Goal: Use online tool/utility: Utilize a website feature to perform a specific function

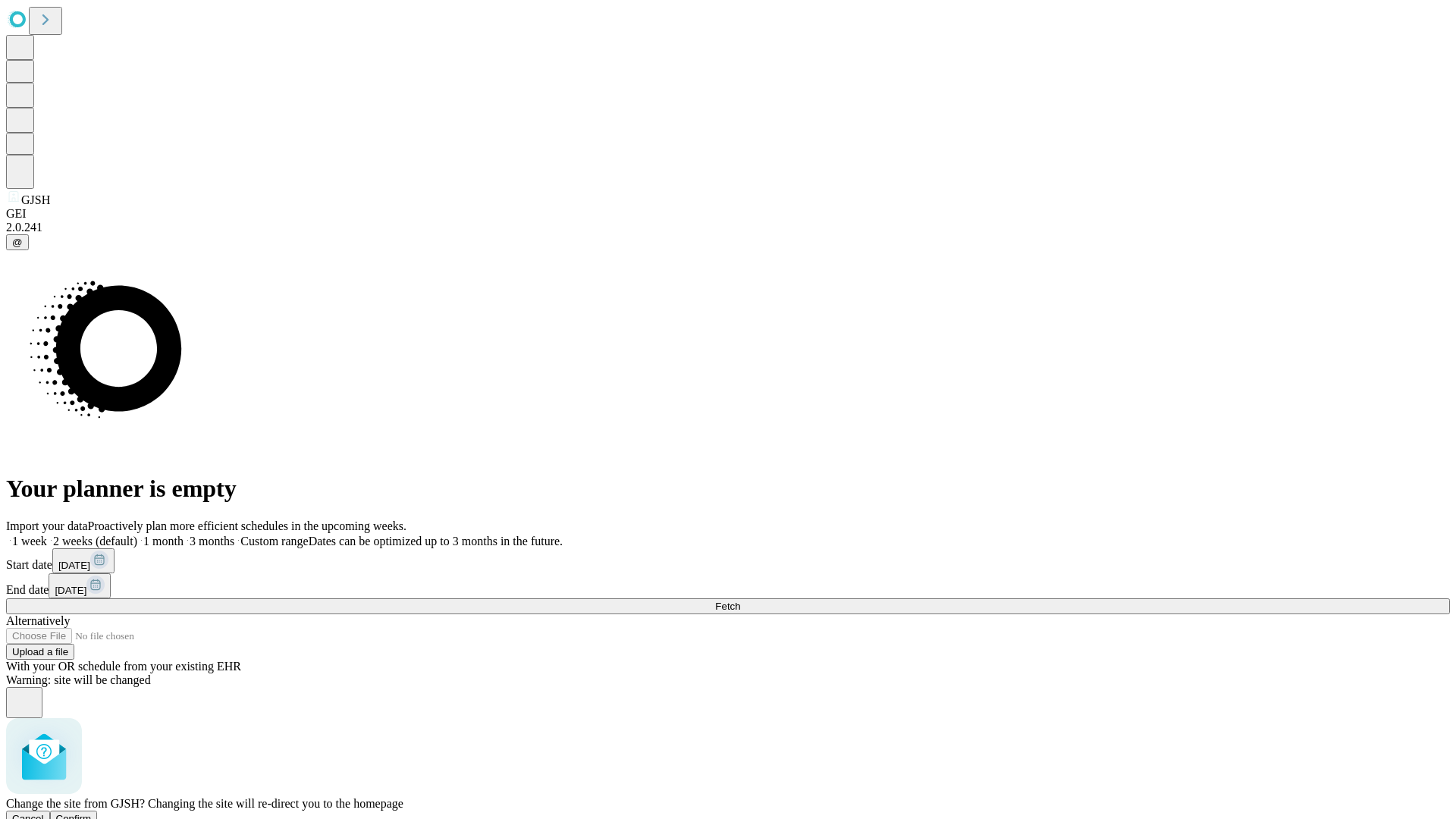
click at [92, 813] on span "Confirm" at bounding box center [74, 818] width 36 height 12
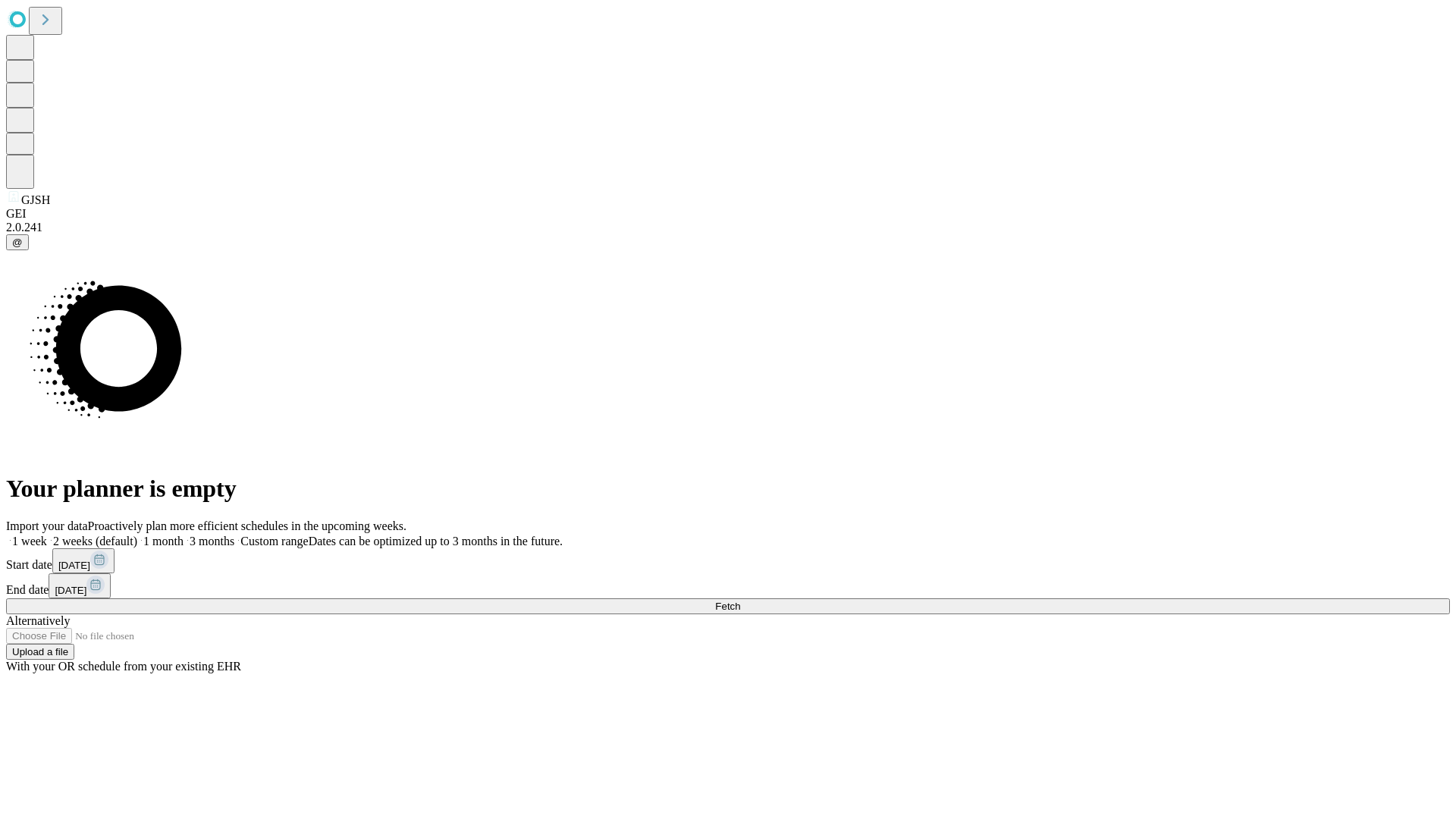
click at [47, 535] on label "1 week" at bounding box center [27, 541] width 41 height 13
click at [741, 600] on span "Fetch" at bounding box center [728, 606] width 25 height 12
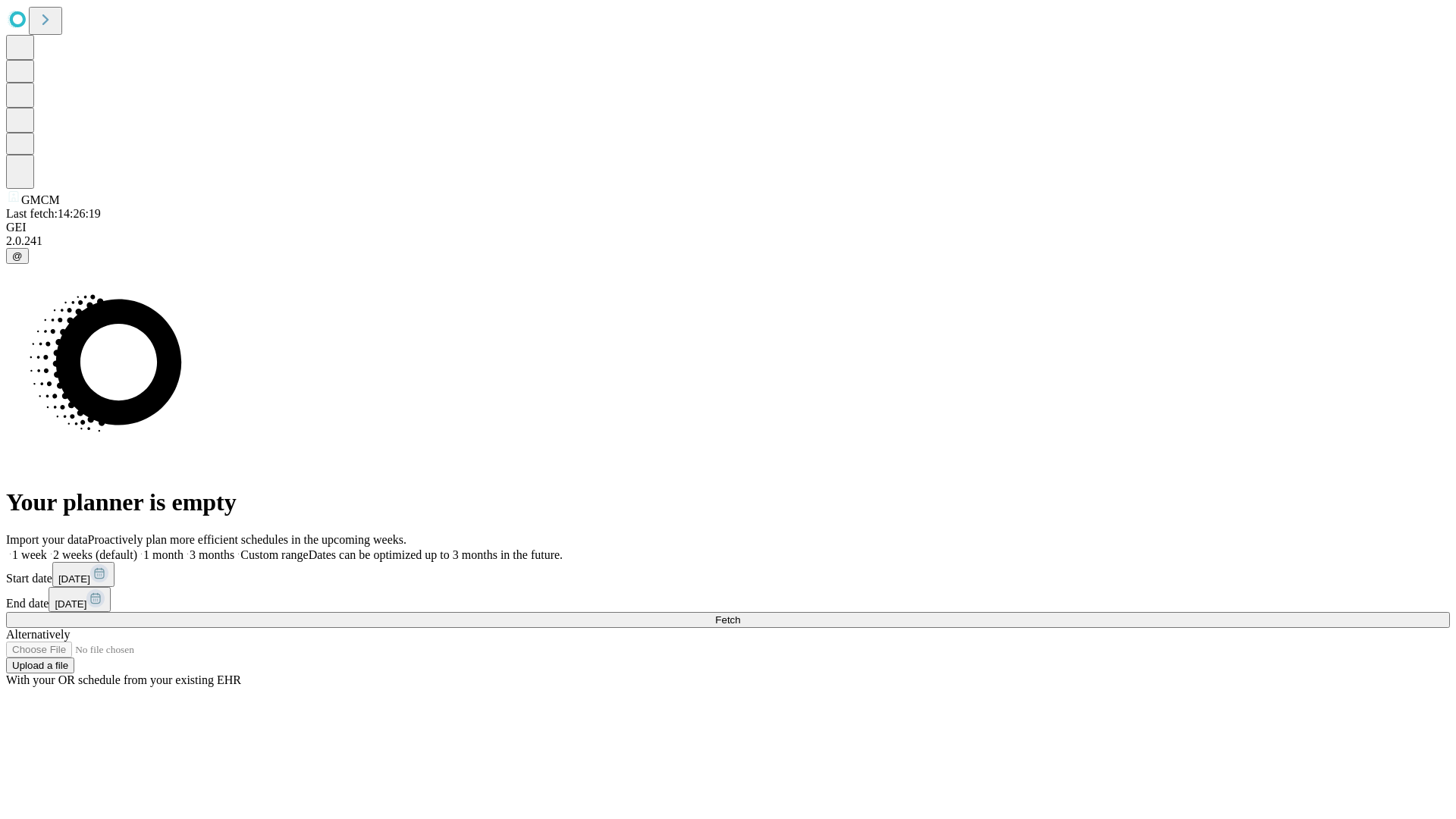
click at [47, 548] on label "1 week" at bounding box center [27, 554] width 41 height 13
click at [741, 615] on span "Fetch" at bounding box center [728, 620] width 25 height 12
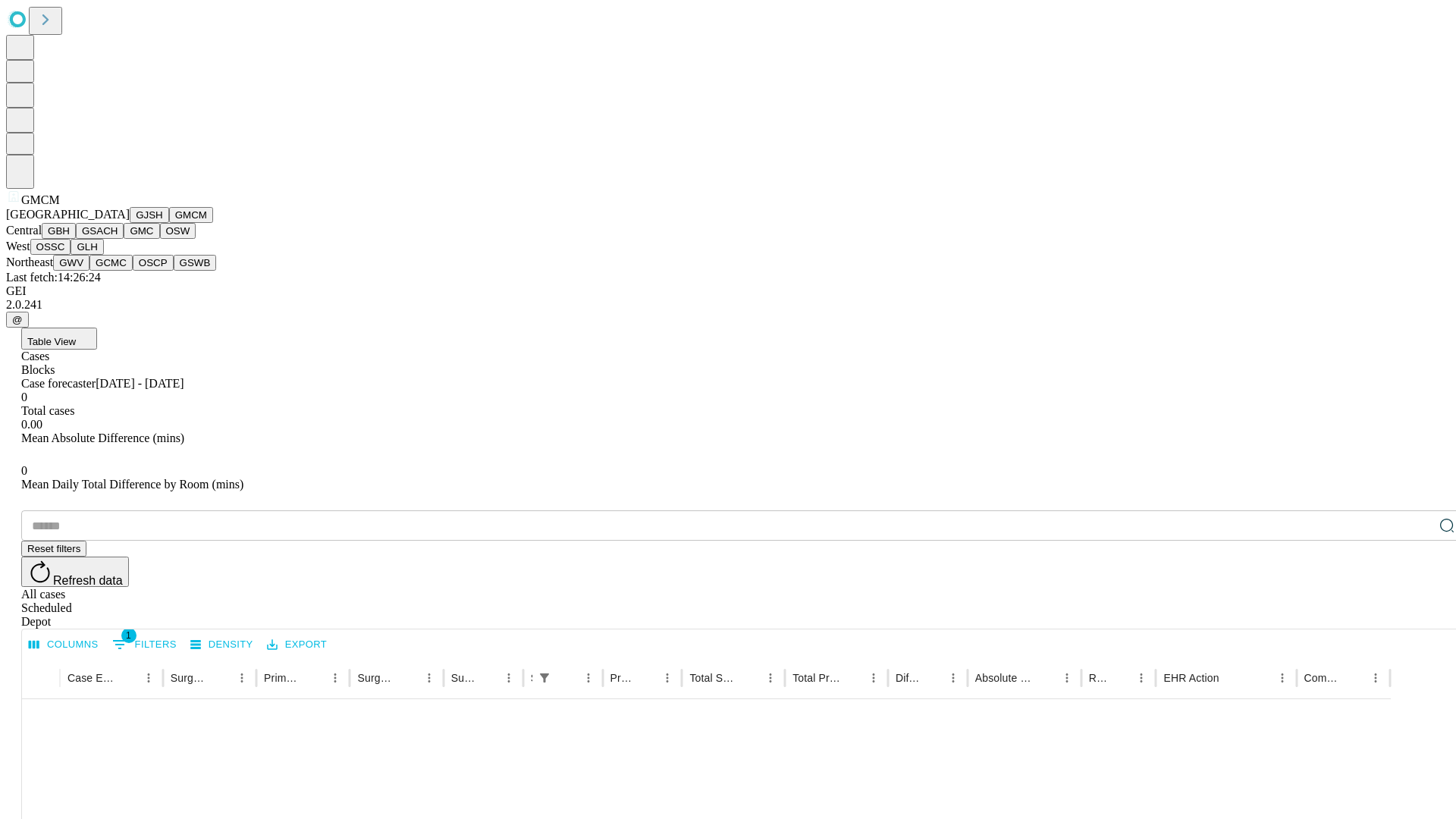
click at [76, 238] on button "GBH" at bounding box center [58, 231] width 34 height 16
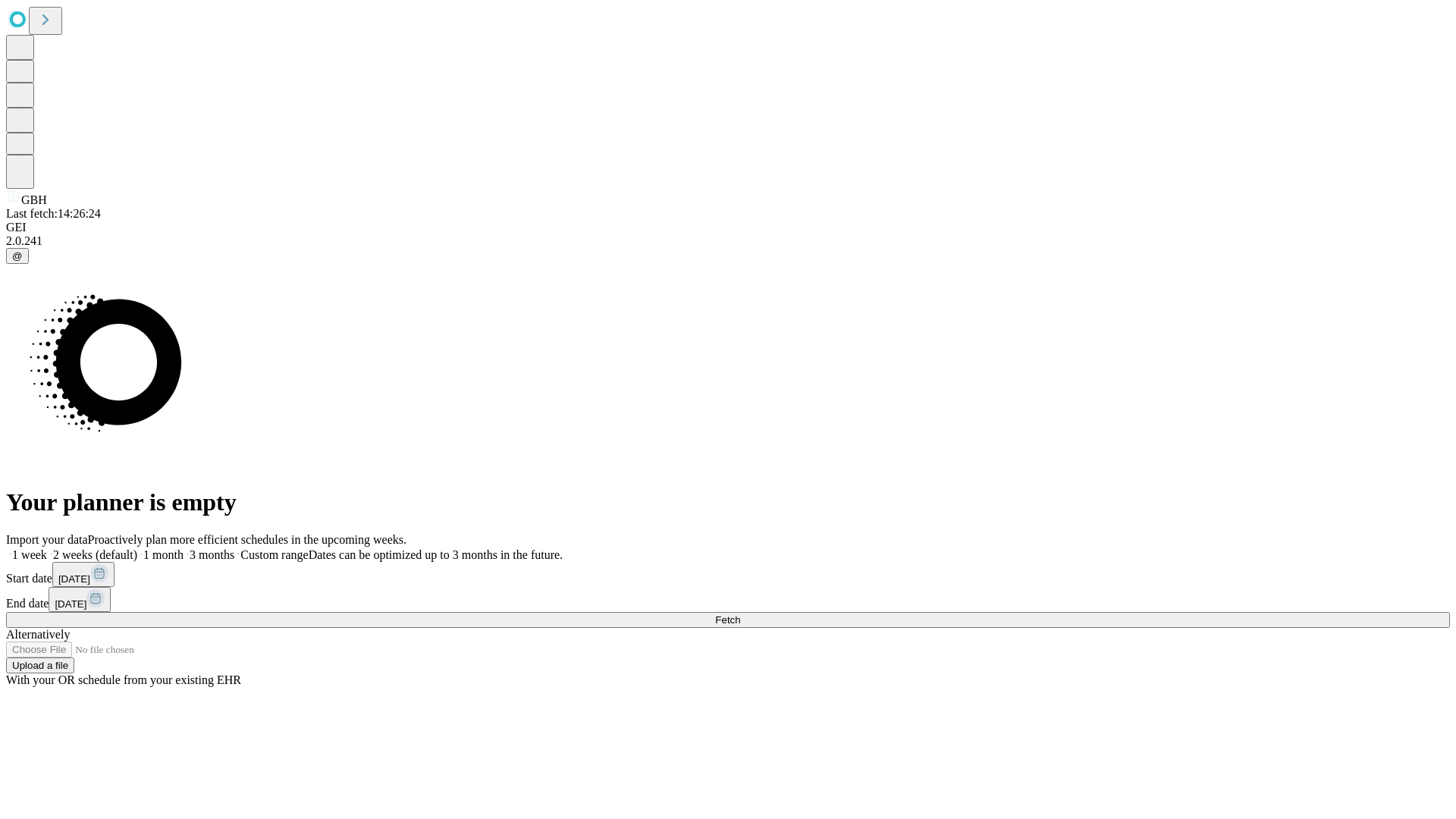
click at [741, 615] on span "Fetch" at bounding box center [728, 620] width 25 height 12
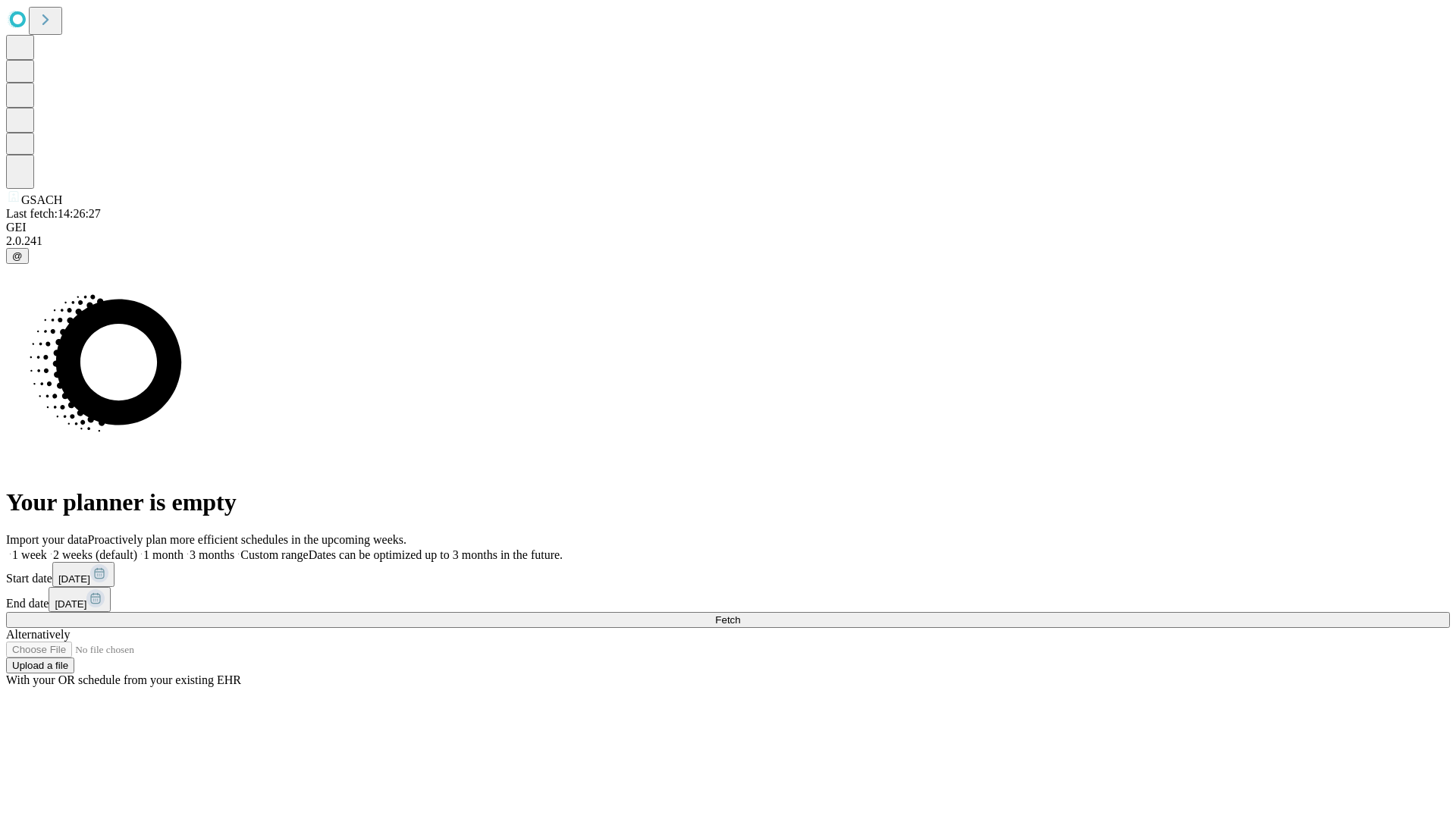
click at [47, 548] on label "1 week" at bounding box center [27, 554] width 41 height 13
click at [741, 615] on span "Fetch" at bounding box center [728, 620] width 25 height 12
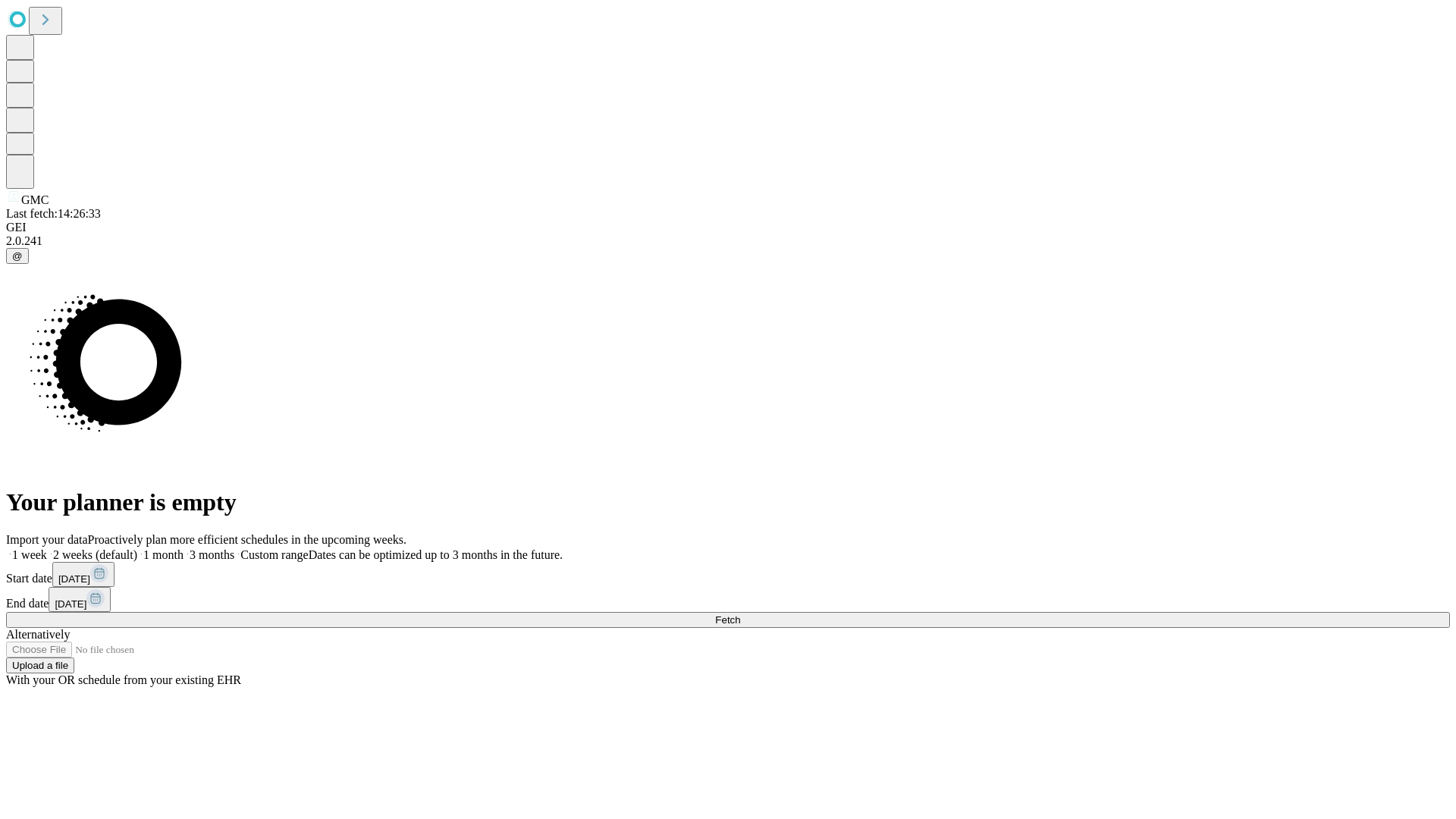
click at [741, 615] on span "Fetch" at bounding box center [728, 620] width 25 height 12
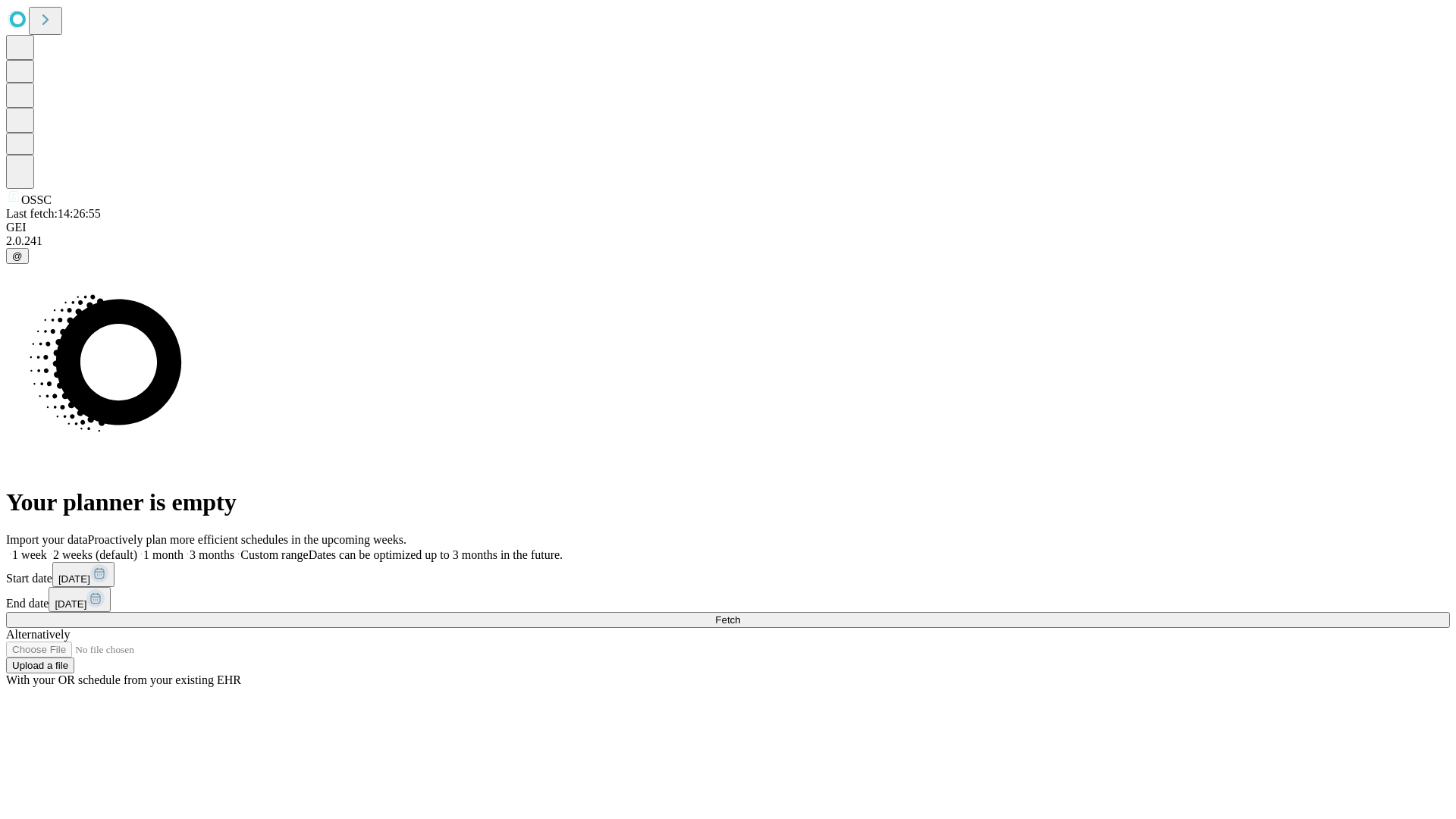
click at [47, 548] on label "1 week" at bounding box center [27, 554] width 41 height 13
click at [741, 615] on span "Fetch" at bounding box center [728, 620] width 25 height 12
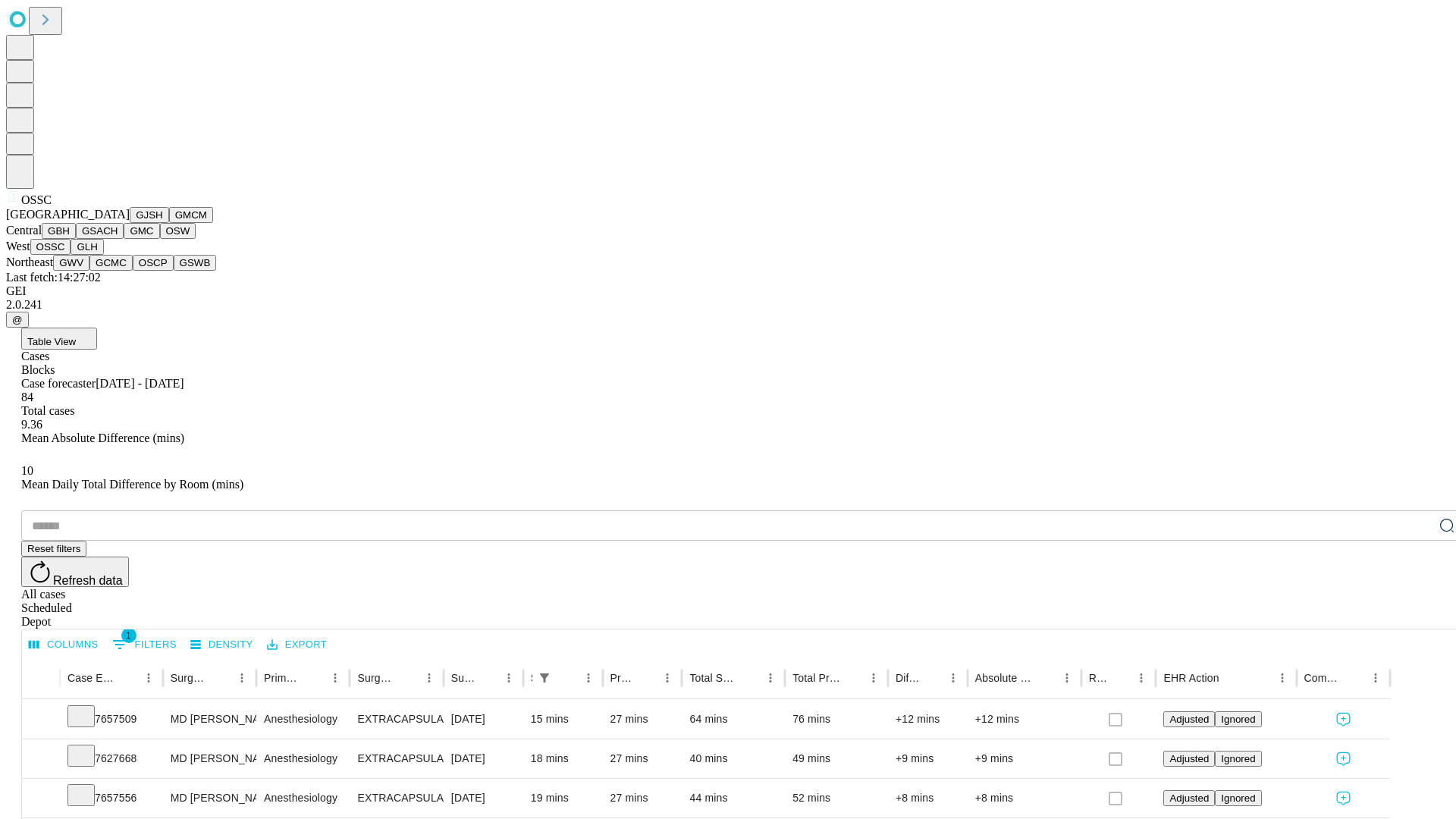
click at [103, 255] on button "GLH" at bounding box center [86, 247] width 32 height 16
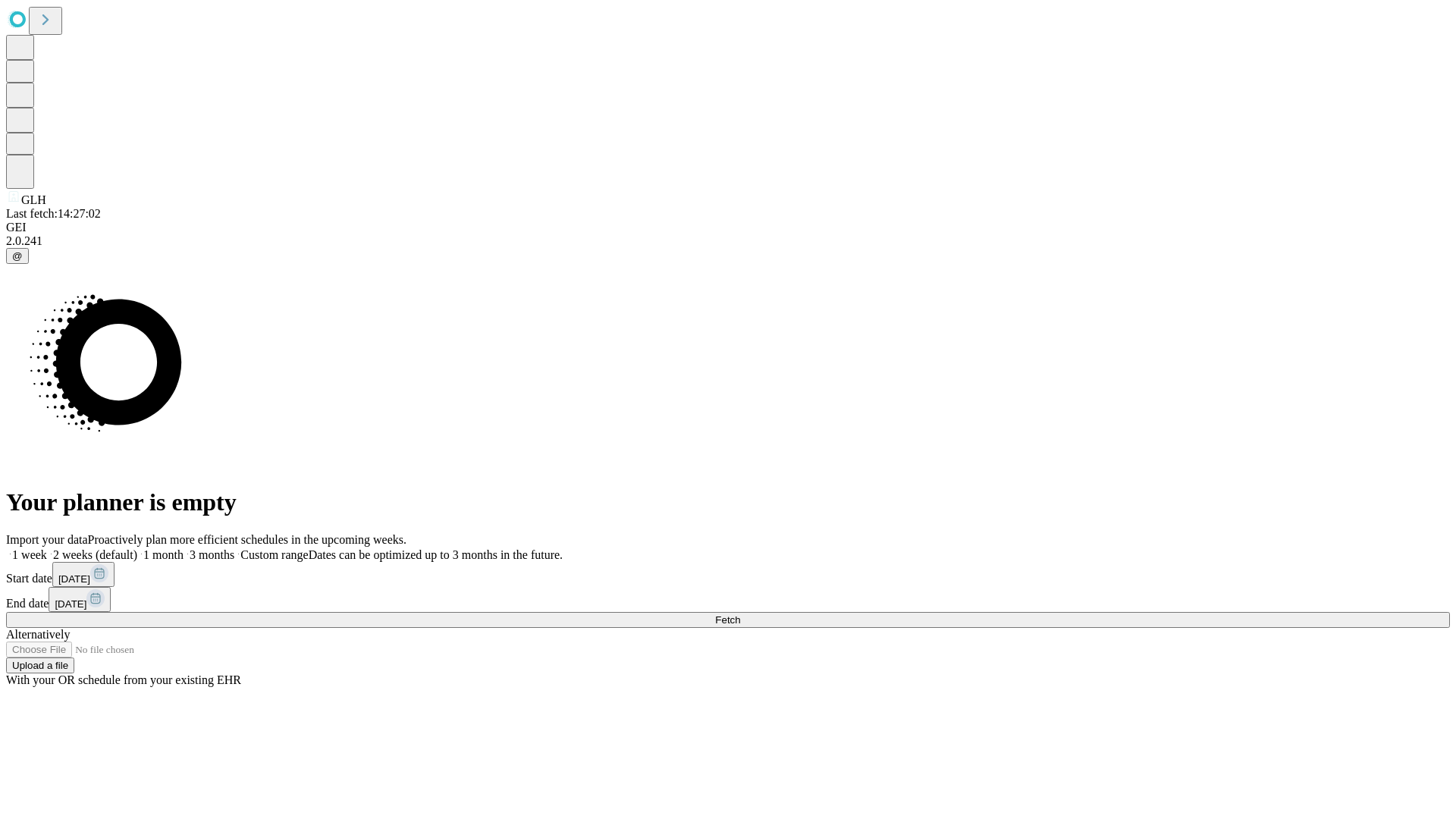
click at [47, 548] on label "1 week" at bounding box center [27, 554] width 41 height 13
click at [741, 615] on span "Fetch" at bounding box center [728, 620] width 25 height 12
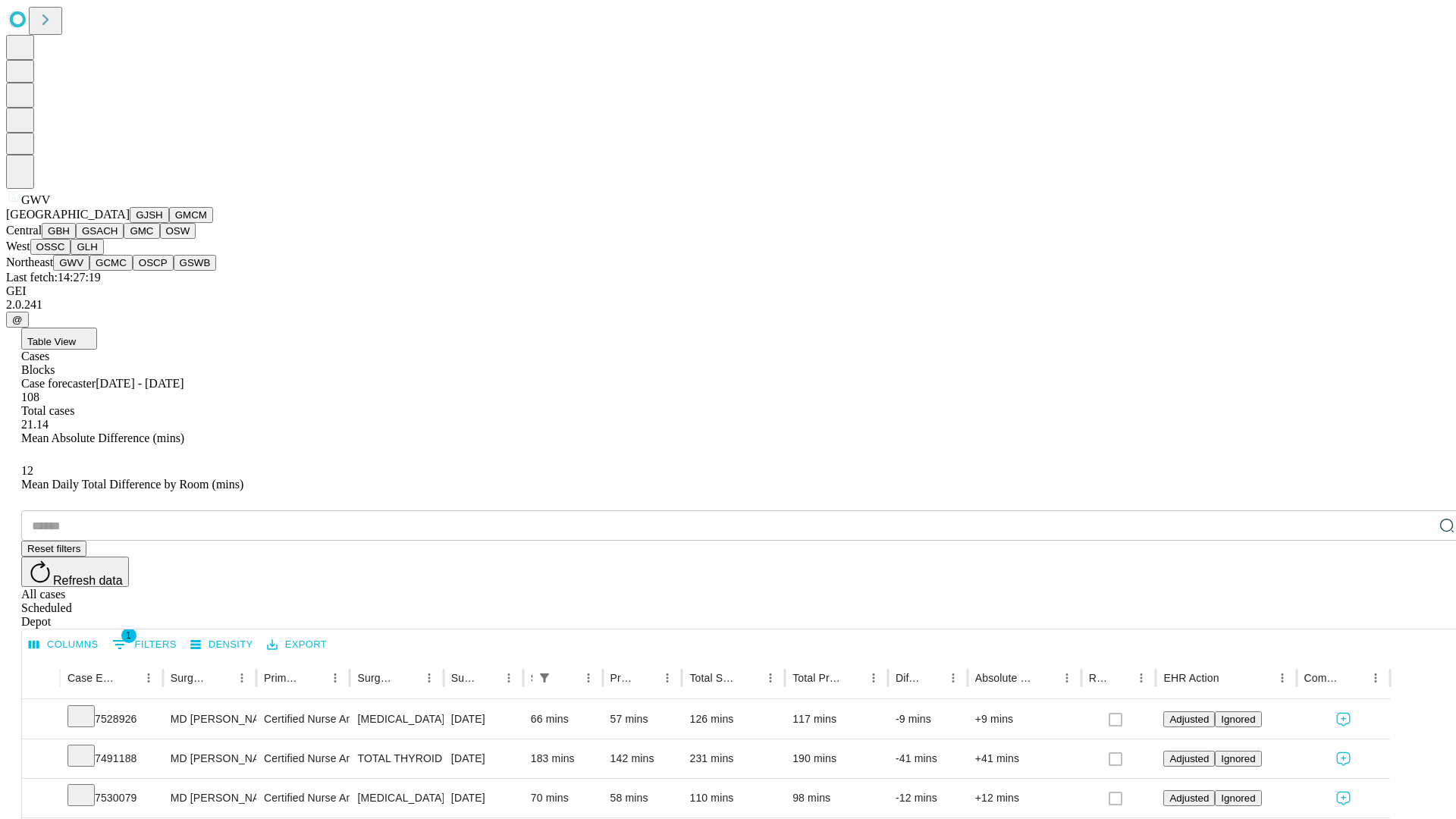
click at [118, 271] on button "GCMC" at bounding box center [111, 263] width 43 height 16
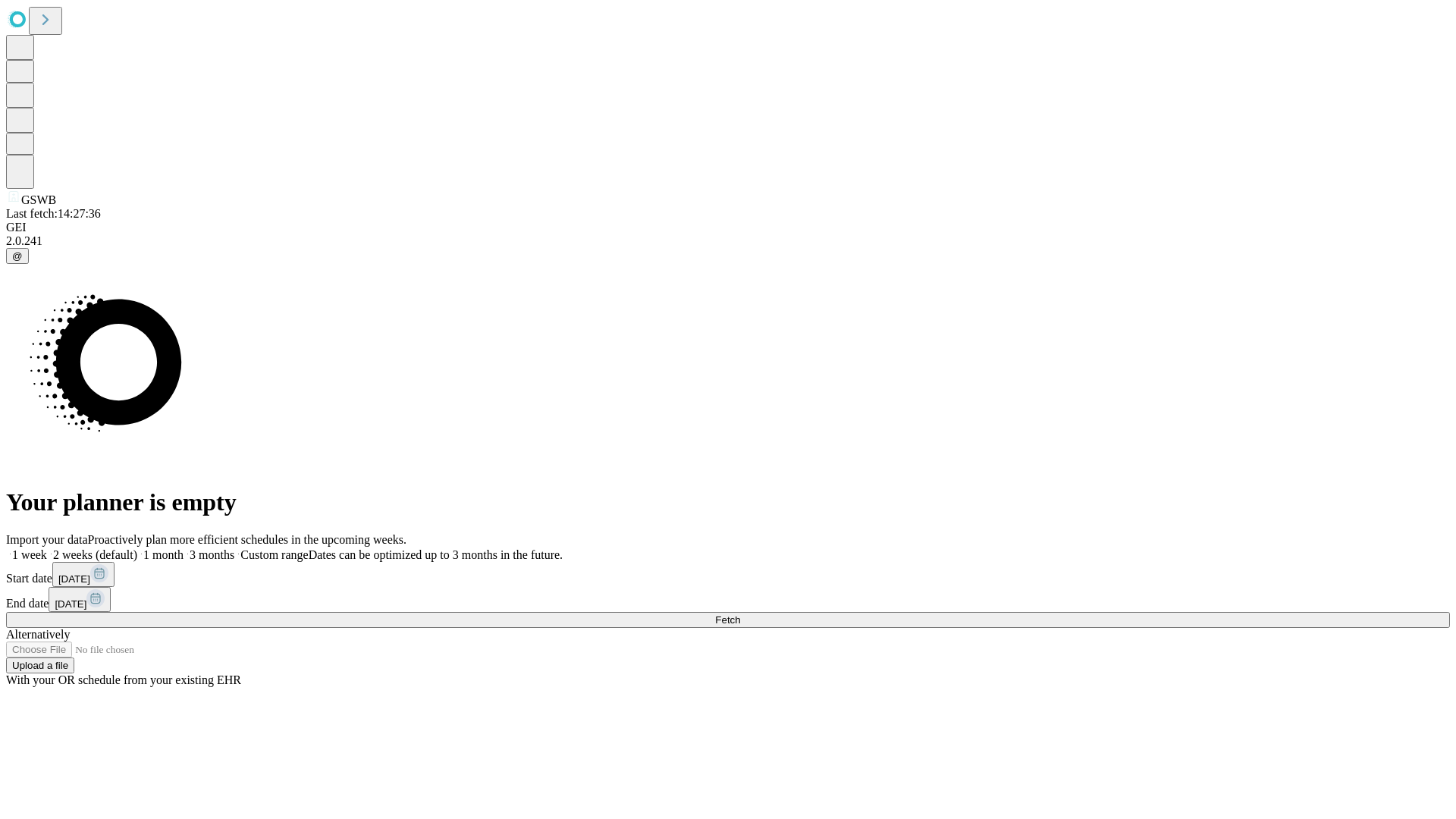
click at [47, 548] on label "1 week" at bounding box center [27, 554] width 41 height 13
click at [741, 615] on span "Fetch" at bounding box center [728, 620] width 25 height 12
